Goal: Information Seeking & Learning: Find specific fact

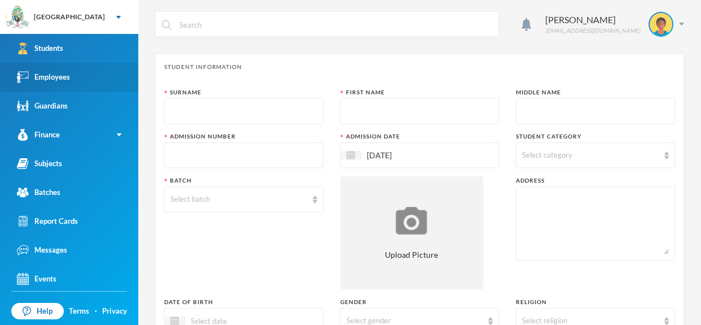
click at [93, 69] on link "Employees" at bounding box center [69, 77] width 138 height 29
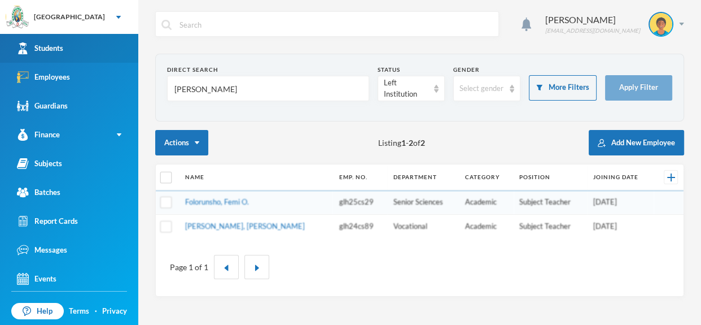
click at [105, 35] on link "Students" at bounding box center [69, 48] width 138 height 29
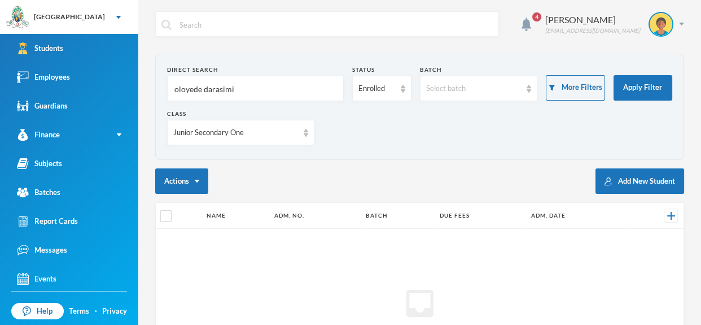
click at [262, 80] on input "oloyede darasimi" at bounding box center [255, 88] width 164 height 25
type input "o"
type input "[PERSON_NAME]"
click at [307, 137] on div "Junior Secondary One" at bounding box center [240, 132] width 147 height 25
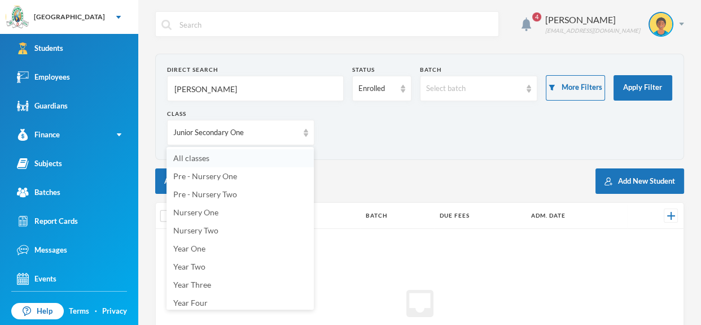
click at [301, 152] on li "All classes" at bounding box center [240, 158] width 147 height 18
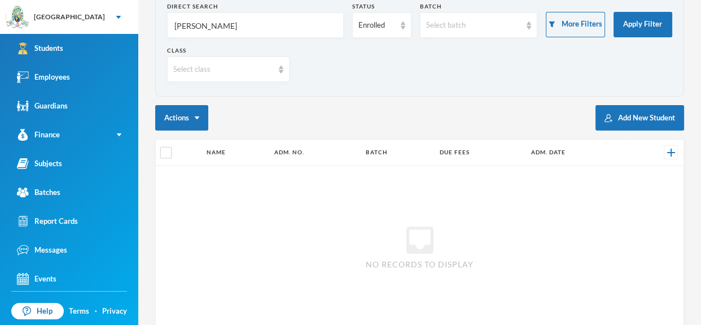
scroll to position [64, 0]
click at [460, 191] on div "inbox No records to display" at bounding box center [420, 245] width 528 height 161
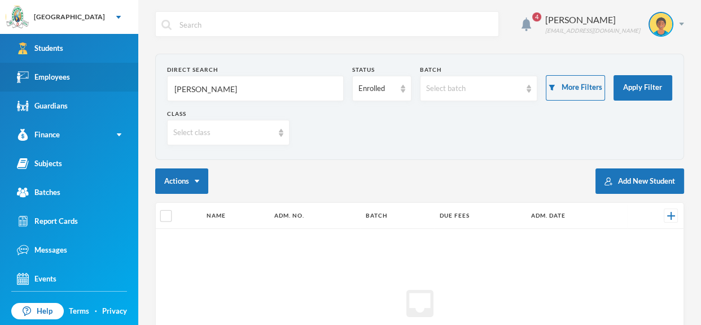
click at [119, 75] on link "Employees" at bounding box center [69, 77] width 138 height 29
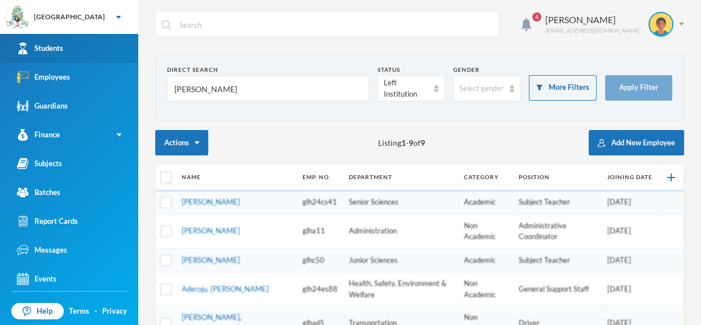
click at [112, 39] on link "Students" at bounding box center [69, 48] width 138 height 29
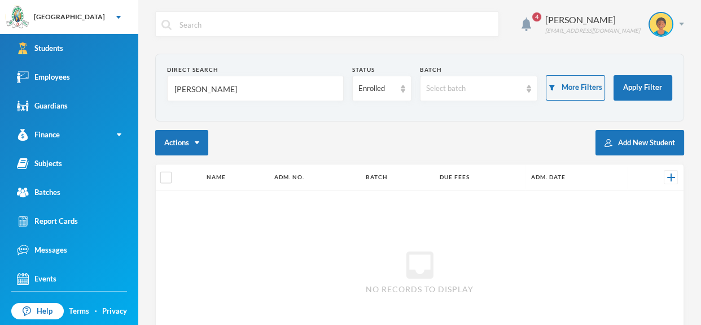
click at [266, 77] on input "[PERSON_NAME]" at bounding box center [255, 88] width 164 height 25
type input "[PERSON_NAME]"
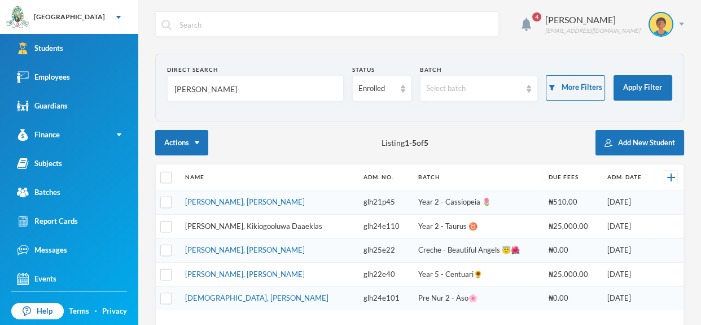
click at [265, 224] on link "[PERSON_NAME], Kikiogooluwa Daaeklas" at bounding box center [253, 225] width 137 height 9
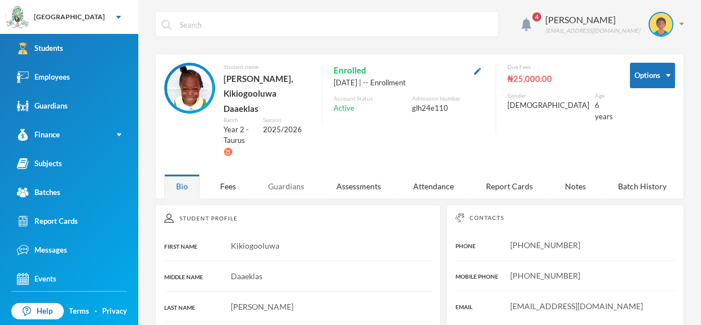
click at [296, 174] on div "Guardians" at bounding box center [286, 186] width 60 height 24
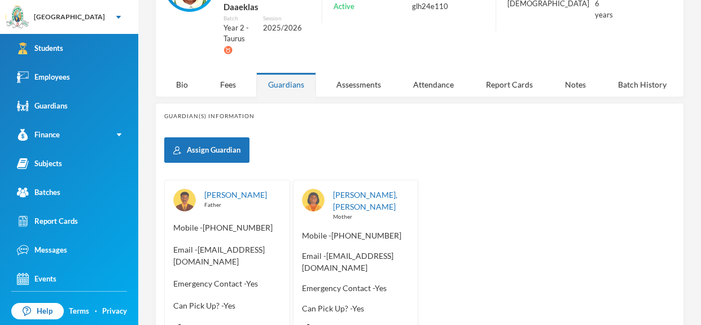
scroll to position [104, 0]
